Goal: Obtain resource: Obtain resource

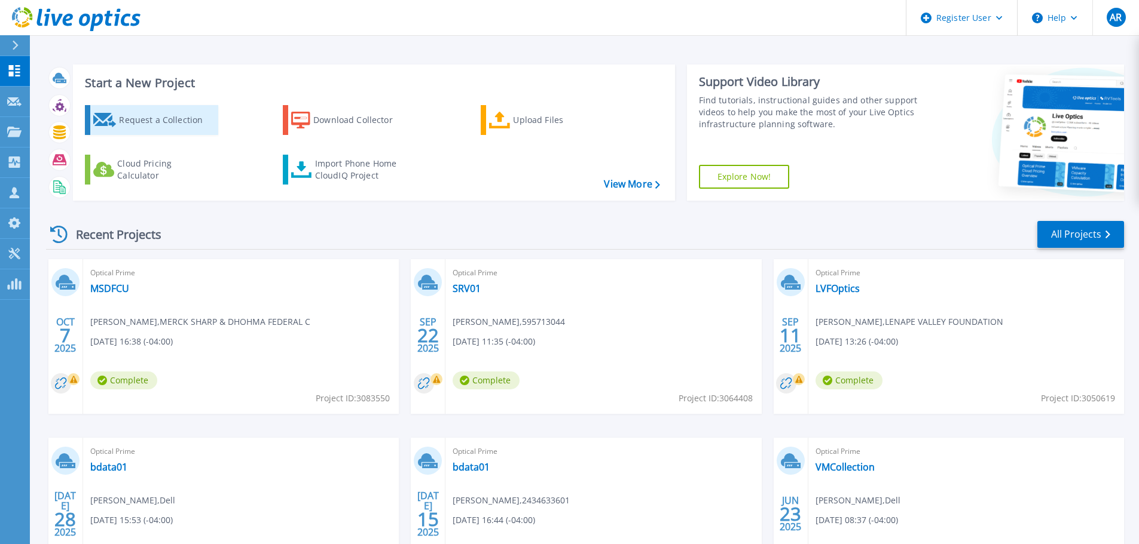
click at [164, 106] on link "Request a Collection" at bounding box center [151, 120] width 133 height 30
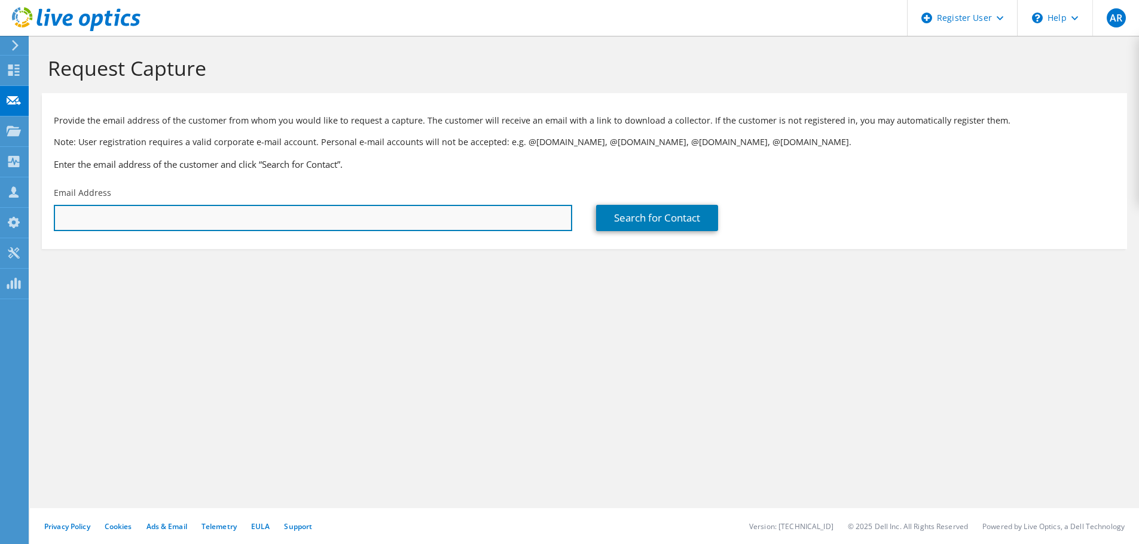
click at [351, 223] on input "text" at bounding box center [313, 218] width 518 height 26
paste input "russ.hobaugh@brentwoodindustries.com"
type input "russ.hobaugh@brentwoodindustries.com"
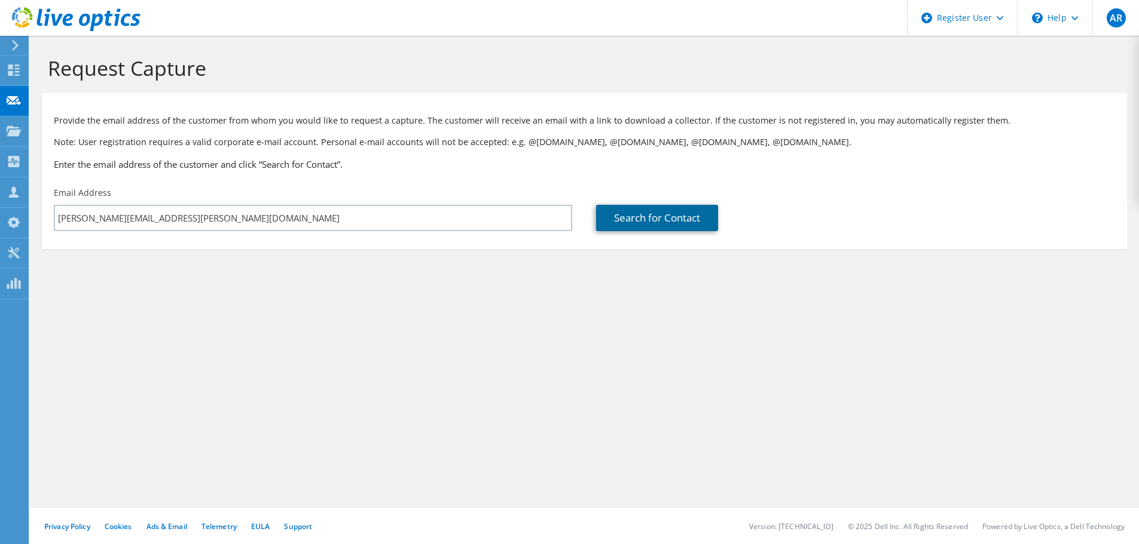
click at [635, 218] on link "Search for Contact" at bounding box center [657, 218] width 122 height 26
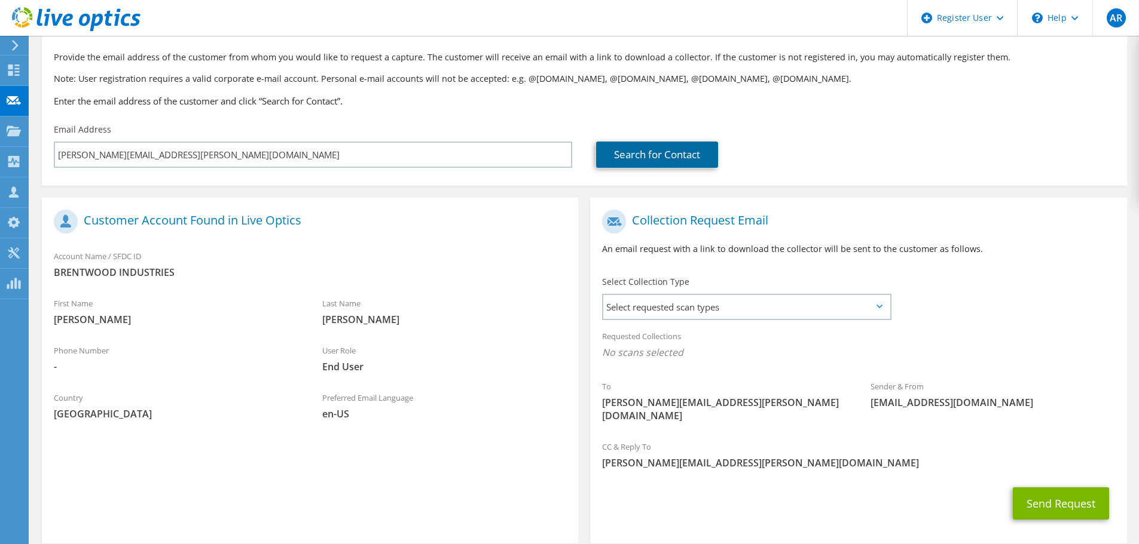
scroll to position [109, 0]
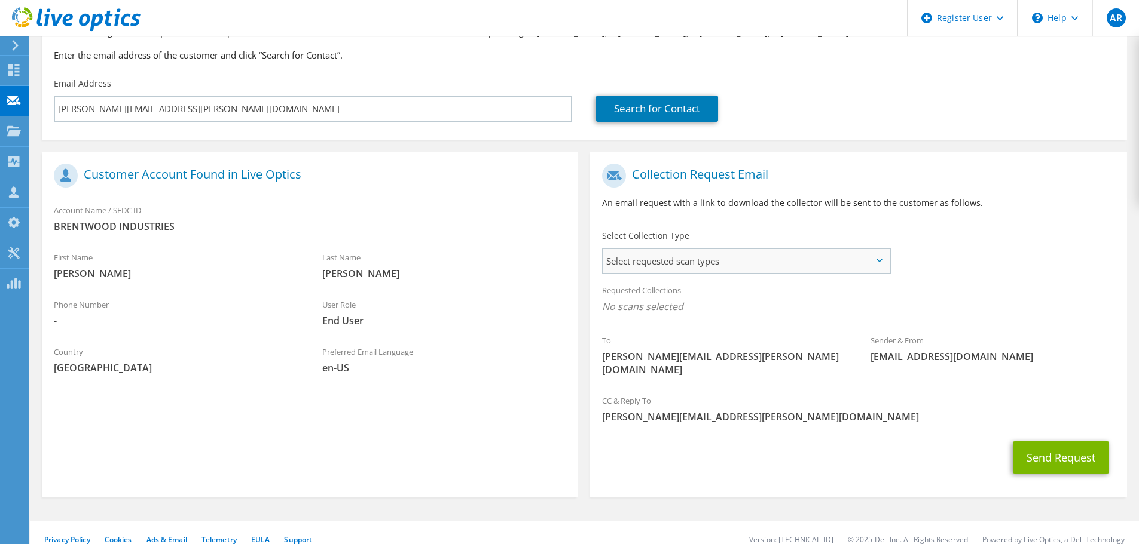
click at [797, 267] on span "Select requested scan types" at bounding box center [746, 261] width 286 height 24
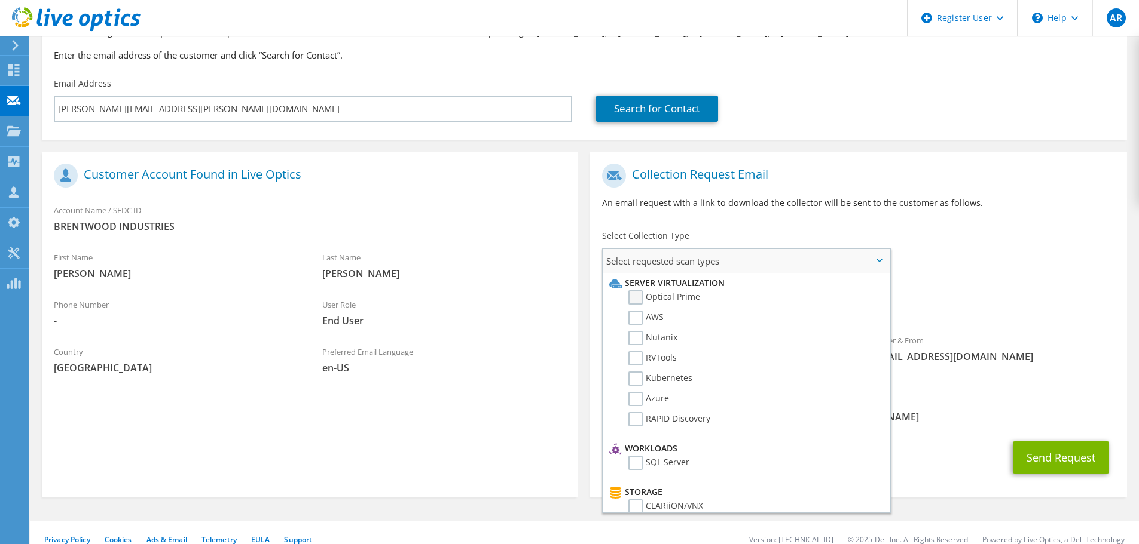
click at [672, 299] on label "Optical Prime" at bounding box center [664, 297] width 72 height 14
click at [0, 0] on input "Optical Prime" at bounding box center [0, 0] width 0 height 0
click at [989, 197] on p "An email request with a link to download the collector will be sent to the cust…" at bounding box center [858, 203] width 512 height 13
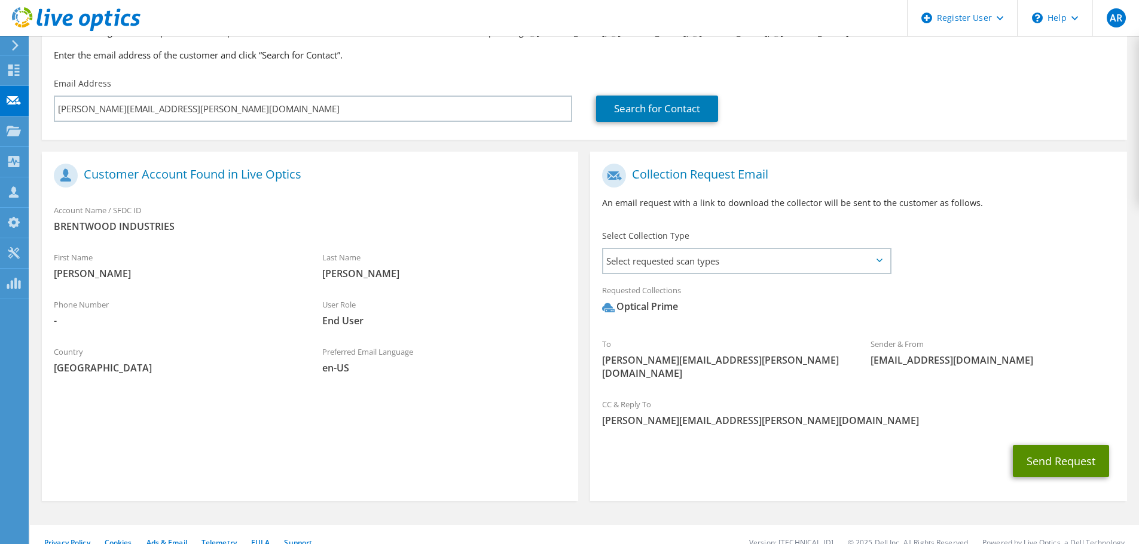
click at [1056, 445] on button "Send Request" at bounding box center [1060, 461] width 96 height 32
